Goal: Find specific page/section: Find specific page/section

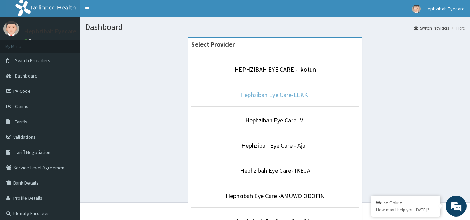
click at [287, 95] on link "Hephzibah Eye Care-LEKKI" at bounding box center [275, 95] width 69 height 8
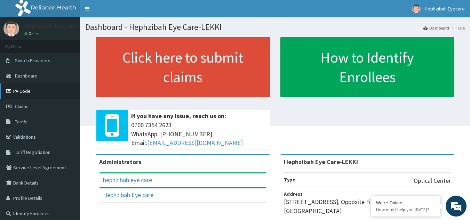
click at [22, 89] on link "PA Code" at bounding box center [40, 91] width 80 height 15
